Goal: Navigation & Orientation: Find specific page/section

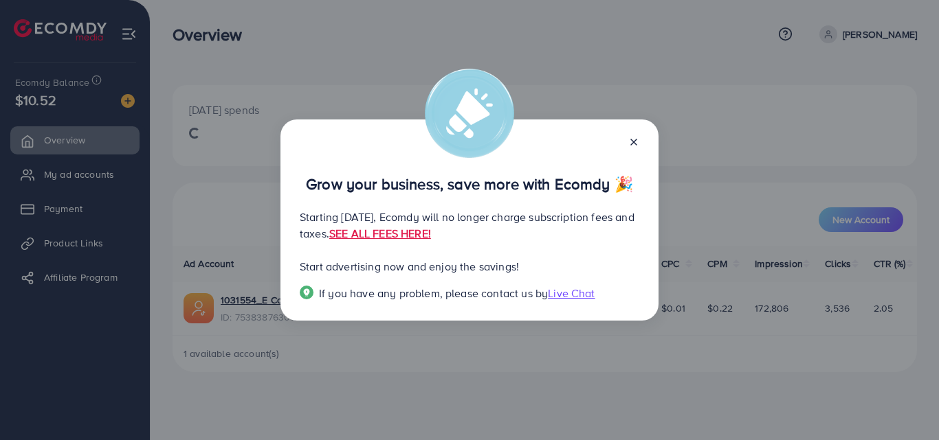
click at [634, 139] on icon at bounding box center [633, 142] width 11 height 11
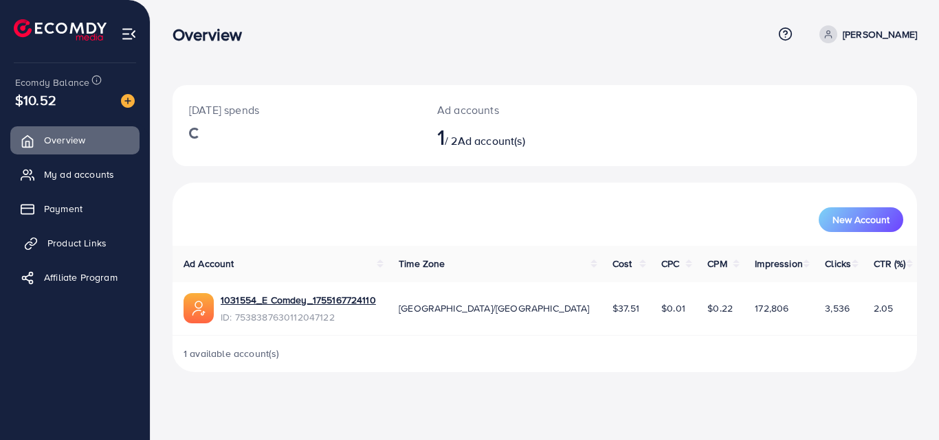
click at [69, 242] on span "Product Links" at bounding box center [76, 243] width 59 height 14
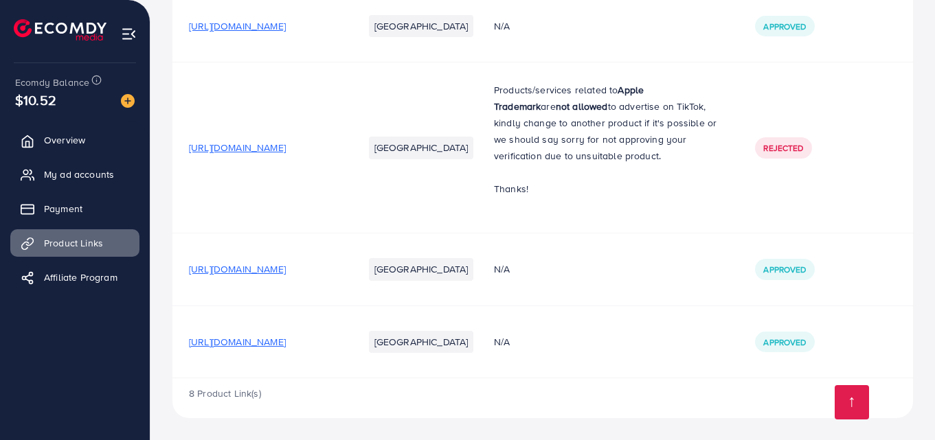
scroll to position [647, 0]
click at [286, 341] on span "[URL][DOMAIN_NAME]" at bounding box center [237, 342] width 97 height 14
